Goal: Transaction & Acquisition: Purchase product/service

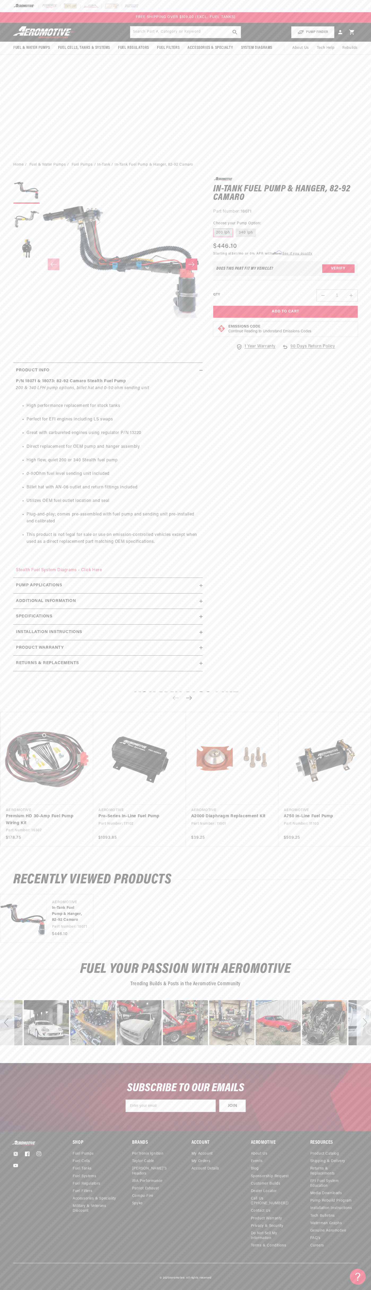
click at [271, 24] on header "Fuel & Water Pumps Back In-Tank In-Line Fuel Pumps" at bounding box center [185, 32] width 371 height 19
click at [370, 1040] on div "Next" at bounding box center [364, 1022] width 14 height 45
click at [285, 1286] on html "Skip to content Your cart Your cart is empty Loading... You may also like Subto…" at bounding box center [185, 645] width 371 height 1290
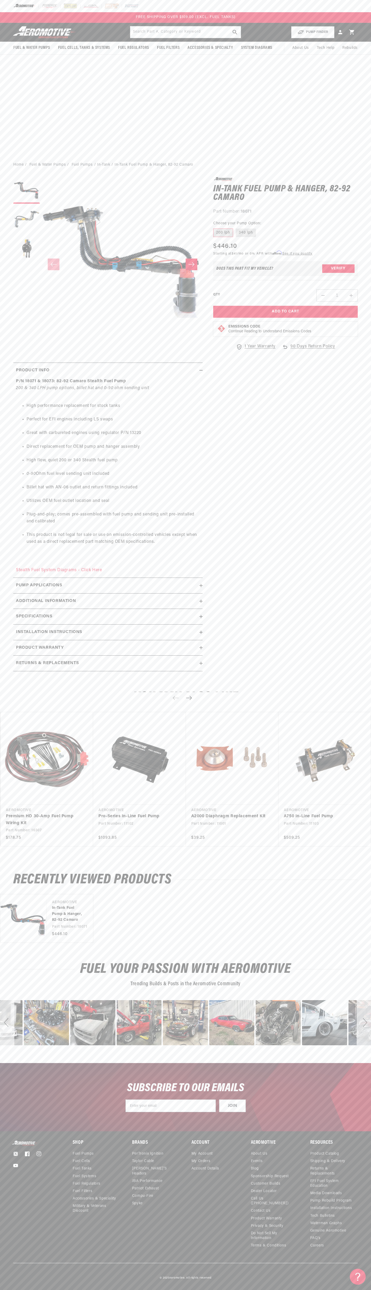
click at [6, 827] on link "Premium HD 30-Amp Fuel Pump Wiring Kit" at bounding box center [44, 820] width 77 height 14
